Goal: Task Accomplishment & Management: Complete application form

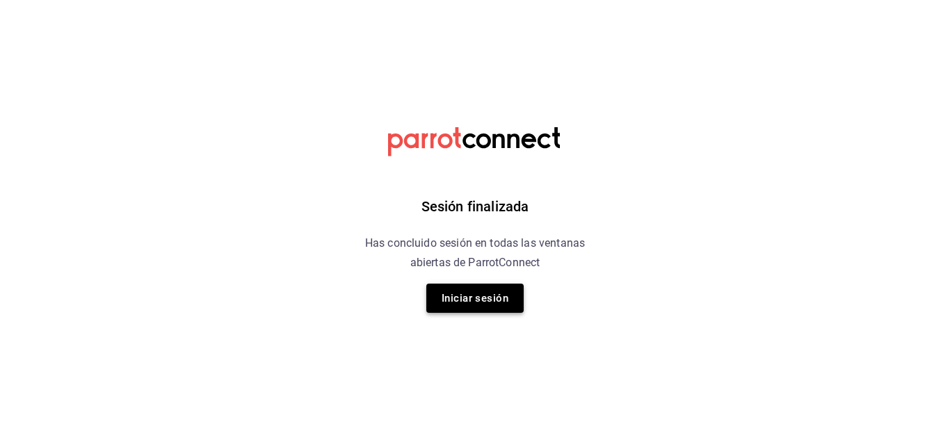
click at [478, 298] on button "Iniciar sesión" at bounding box center [474, 298] width 97 height 29
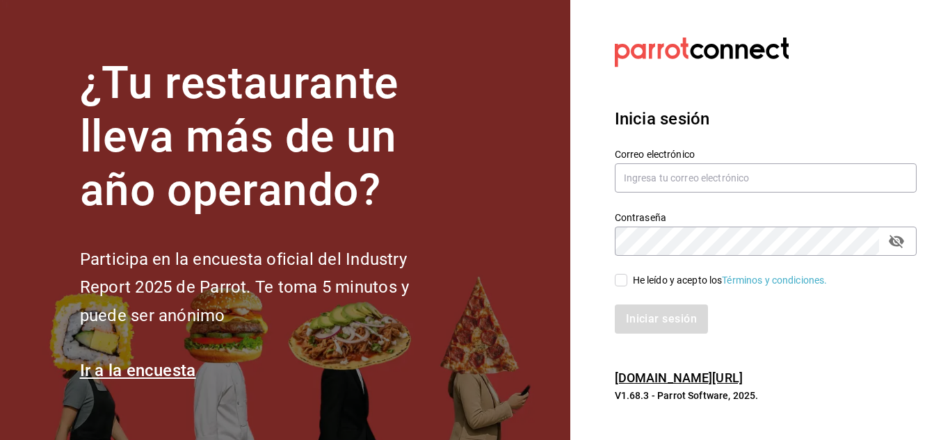
click at [478, 298] on section "¿Tu restaurante lleva más de un año operando? Participa en la encuesta oficial …" at bounding box center [285, 220] width 570 height 440
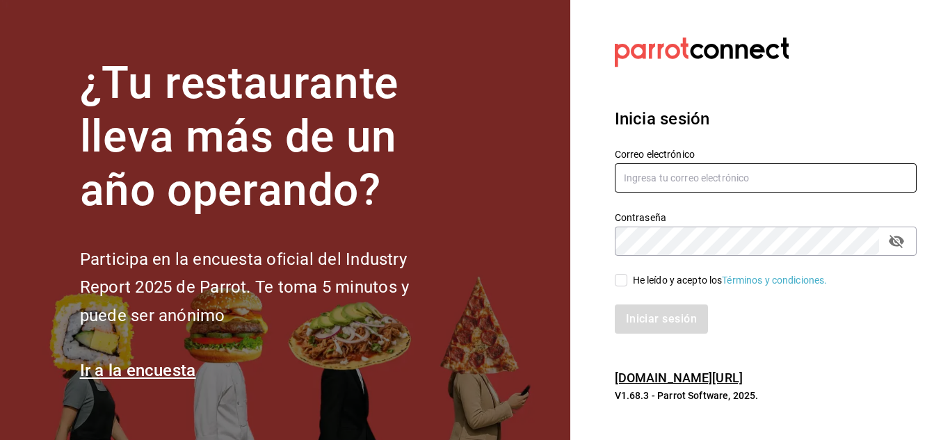
click at [739, 166] on input "text" at bounding box center [765, 177] width 302 height 29
type input "[EMAIL_ADDRESS][DOMAIN_NAME]"
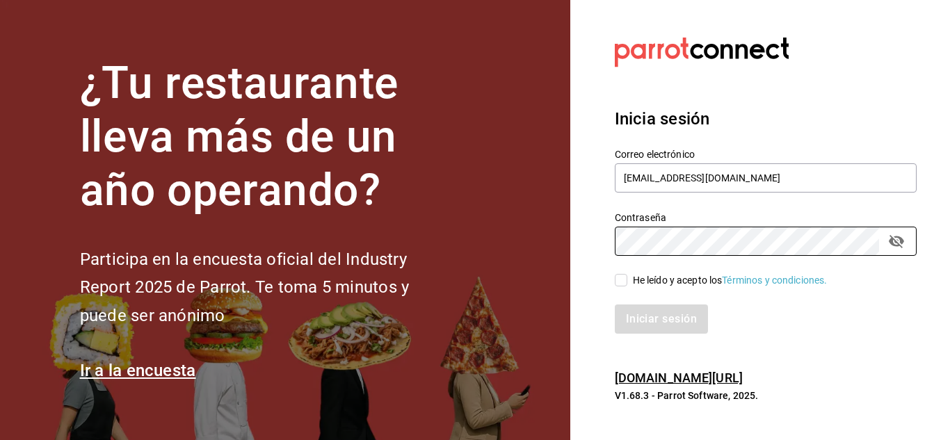
click at [620, 279] on input "He leído y acepto los Términos y condiciones." at bounding box center [620, 280] width 13 height 13
checkbox input "true"
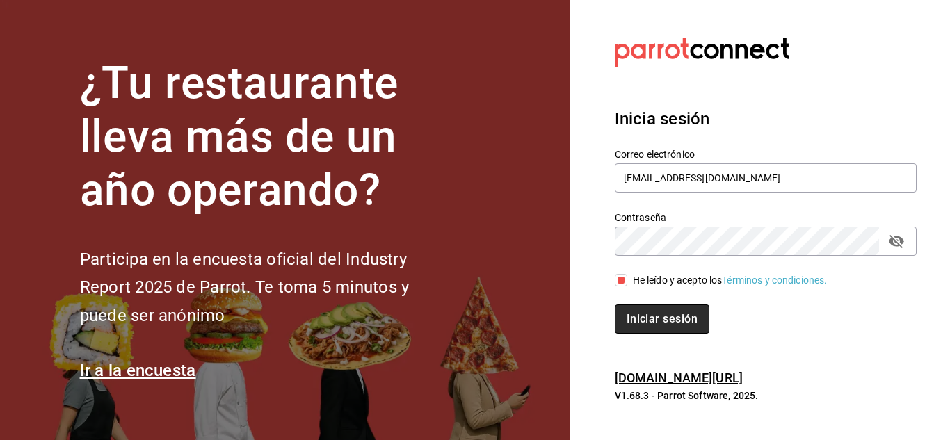
click at [648, 330] on button "Iniciar sesión" at bounding box center [661, 318] width 95 height 29
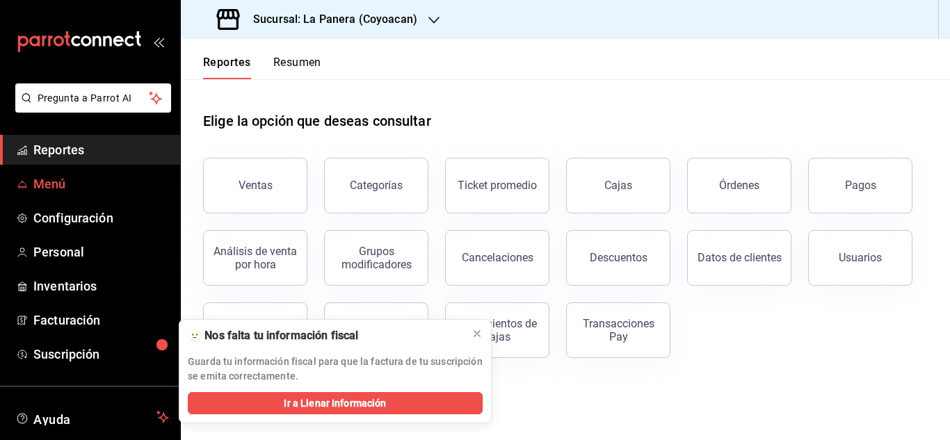
click at [61, 184] on span "Menú" at bounding box center [101, 183] width 136 height 19
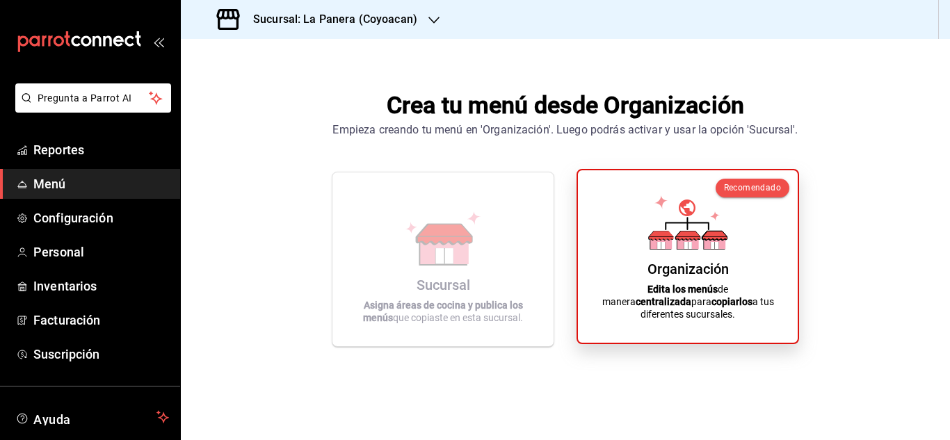
click at [660, 248] on icon at bounding box center [661, 244] width 8 height 7
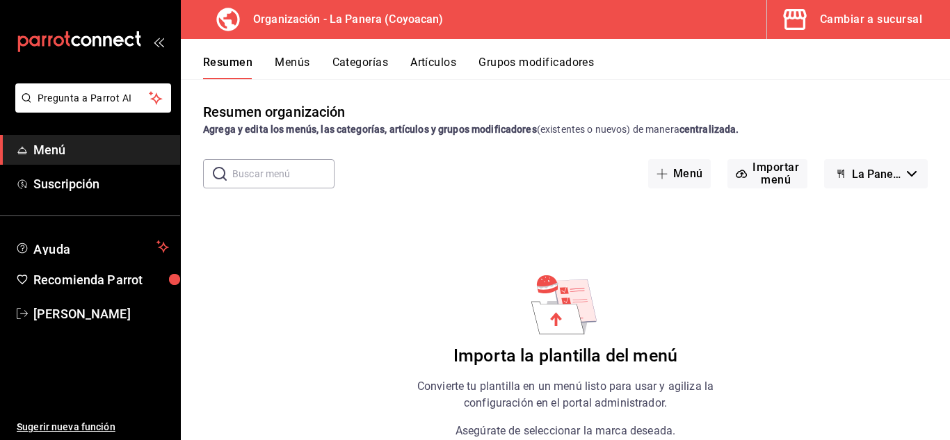
scroll to position [106, 0]
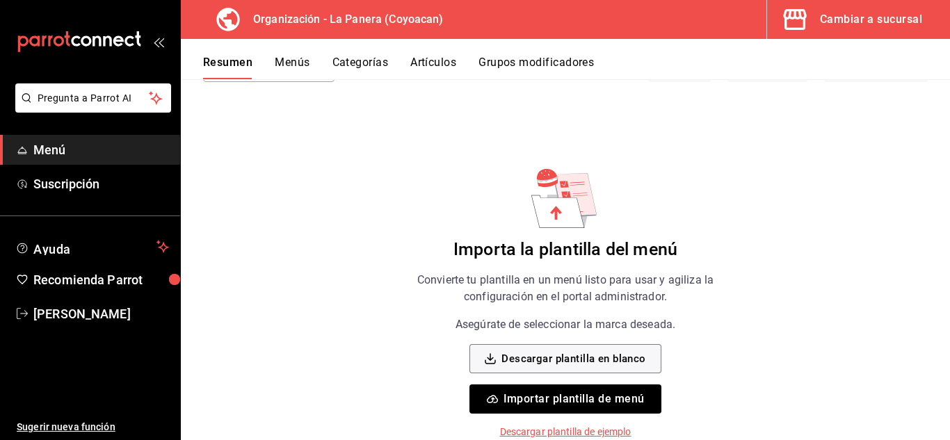
click at [555, 429] on p "Descargar plantilla de ejemplo" at bounding box center [565, 432] width 131 height 15
